Goal: Task Accomplishment & Management: Use online tool/utility

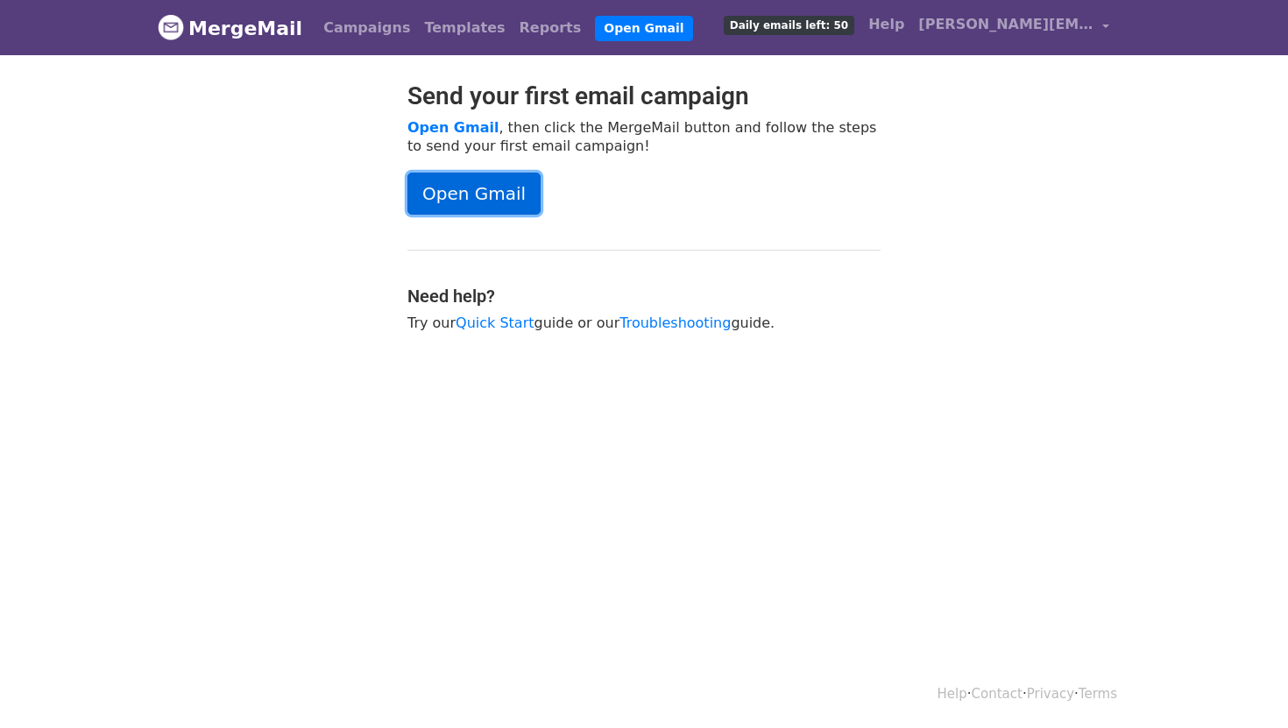
click at [493, 188] on link "Open Gmail" at bounding box center [473, 194] width 133 height 42
click at [372, 35] on link "Campaigns" at bounding box center [366, 28] width 101 height 35
click at [359, 28] on link "Campaigns" at bounding box center [366, 28] width 101 height 35
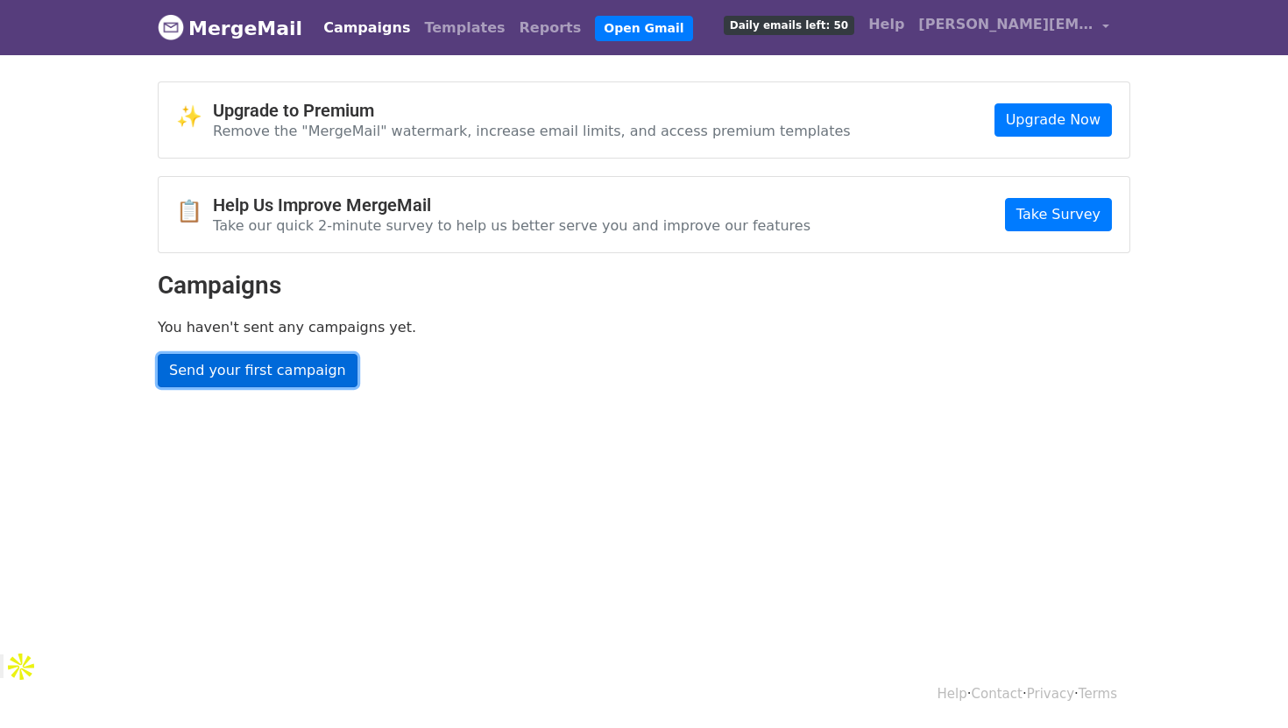
click at [305, 368] on link "Send your first campaign" at bounding box center [258, 370] width 200 height 33
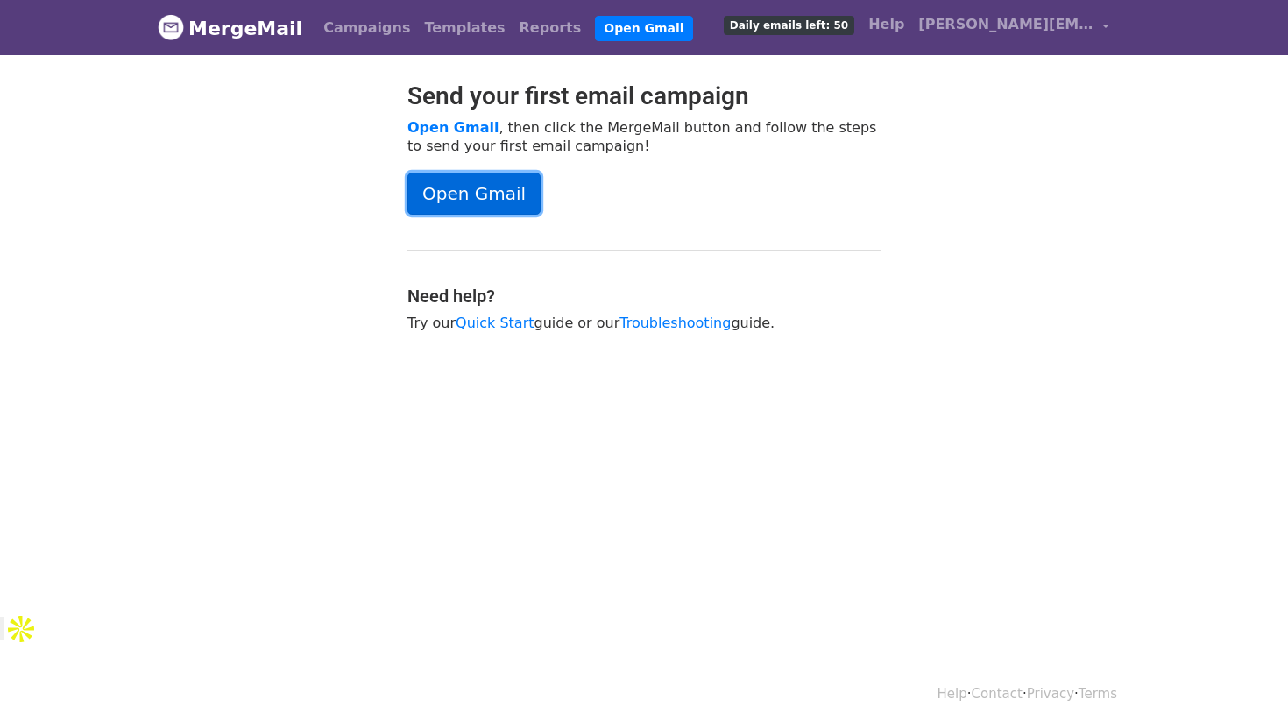
click at [475, 200] on link "Open Gmail" at bounding box center [473, 194] width 133 height 42
